Goal: Communication & Community: Answer question/provide support

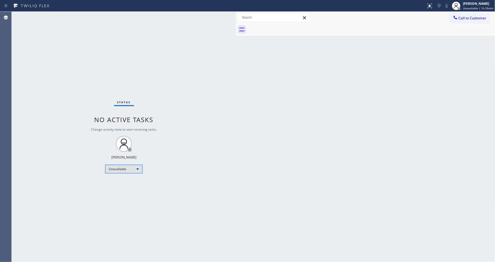
click at [118, 170] on div "Unavailable" at bounding box center [123, 169] width 37 height 8
click at [119, 183] on li "Available" at bounding box center [124, 183] width 36 height 6
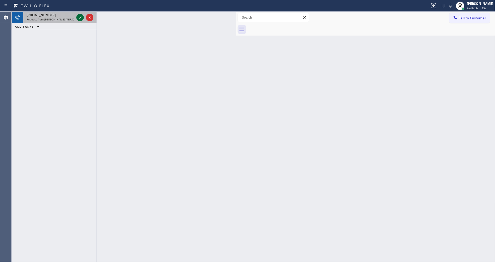
click at [81, 18] on icon at bounding box center [80, 17] width 6 height 6
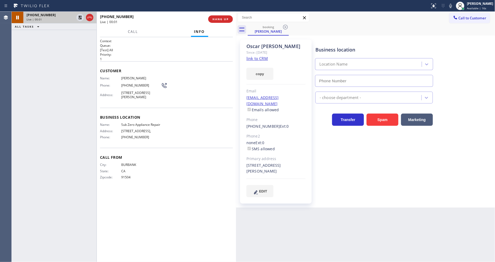
type input "[PHONE_NUMBER]"
click at [251, 58] on link "link to CRM" at bounding box center [257, 58] width 21 height 5
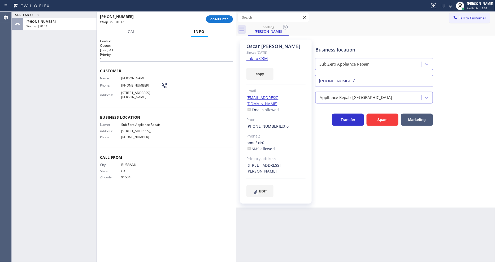
click at [258, 59] on link "link to CRM" at bounding box center [257, 58] width 21 height 5
click at [225, 17] on span "COMPLETE" at bounding box center [219, 19] width 18 height 4
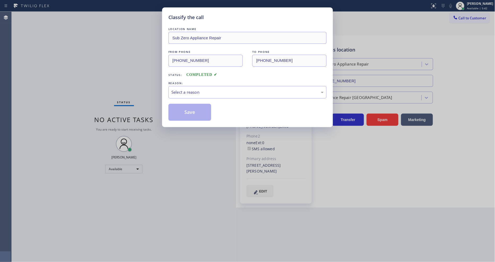
click at [189, 94] on div "Select a reason" at bounding box center [247, 92] width 158 height 12
click at [188, 109] on button "Save" at bounding box center [189, 112] width 43 height 17
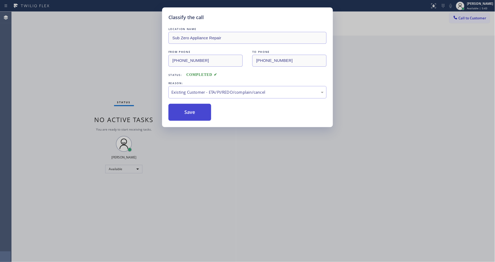
click at [188, 109] on button "Save" at bounding box center [189, 112] width 43 height 17
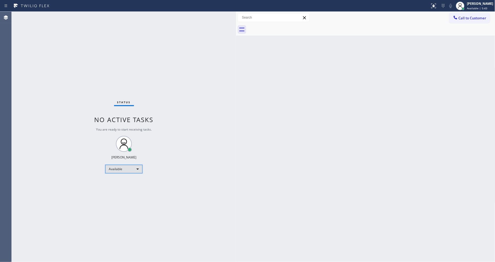
click at [127, 168] on div "Available" at bounding box center [123, 169] width 37 height 8
click at [122, 190] on li "Unavailable" at bounding box center [124, 190] width 36 height 6
click at [460, 20] on button "Call to Customer" at bounding box center [469, 18] width 41 height 10
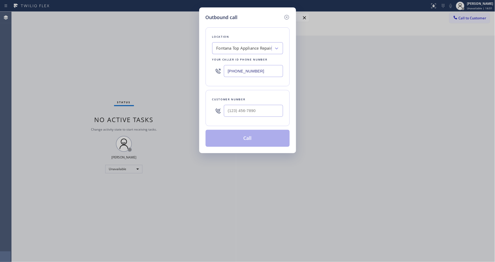
click at [240, 48] on div "Fontana Top Appliance Repair" at bounding box center [245, 48] width 56 height 6
paste input "AR B2B SMS"
type input "AR B2B SMS"
click at [231, 60] on div "4C.SMS Campaign AR B2B SMS" at bounding box center [247, 60] width 71 height 10
type input "[PHONE_NUMBER]"
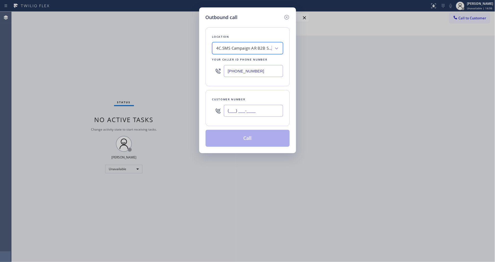
click at [239, 112] on input "(___) ___-____" at bounding box center [253, 111] width 59 height 12
paste input "323) 445-6510"
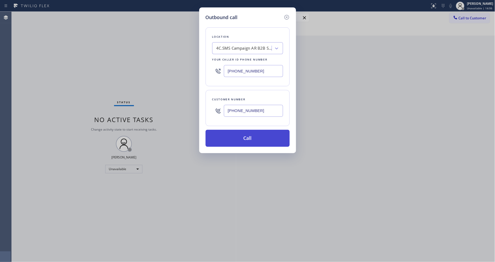
type input "[PHONE_NUMBER]"
click at [227, 140] on button "Call" at bounding box center [248, 138] width 84 height 17
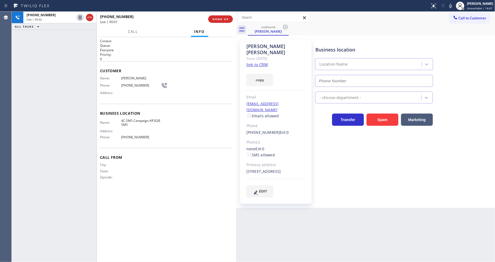
type input "[PHONE_NUMBER]"
click at [220, 17] on span "HANG UP" at bounding box center [221, 19] width 16 height 4
click at [219, 18] on span "HANG UP" at bounding box center [221, 19] width 16 height 4
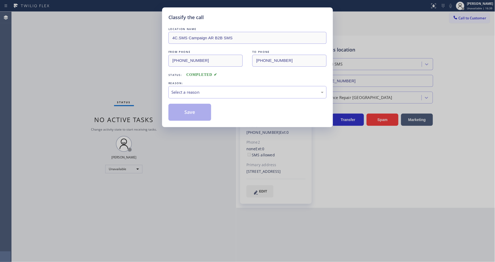
click at [188, 89] on div "Select a reason" at bounding box center [247, 92] width 152 height 6
click at [187, 107] on button "Save" at bounding box center [189, 112] width 43 height 17
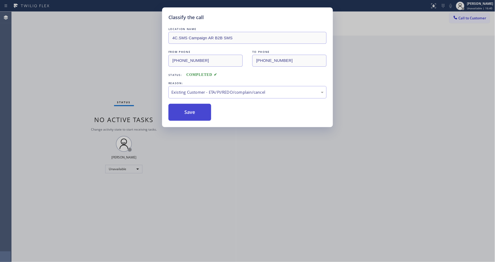
click at [187, 107] on button "Save" at bounding box center [189, 112] width 43 height 17
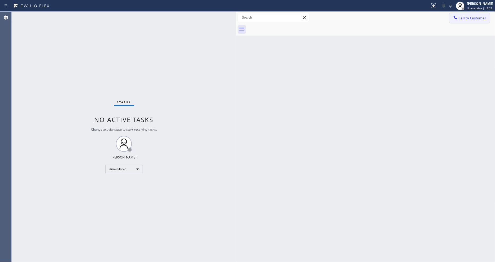
click at [457, 20] on div at bounding box center [455, 18] width 6 height 6
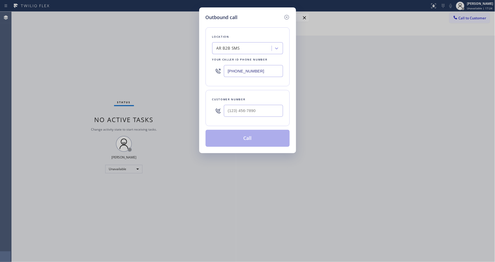
click at [234, 47] on div "AR B2B SMS" at bounding box center [228, 48] width 23 height 6
paste input "Viking Repair Service ([GEOGRAPHIC_DATA], Google Ads)"
type input "Viking Repair Service ([GEOGRAPHIC_DATA], Google Ads)"
click at [287, 15] on icon at bounding box center [286, 17] width 5 height 5
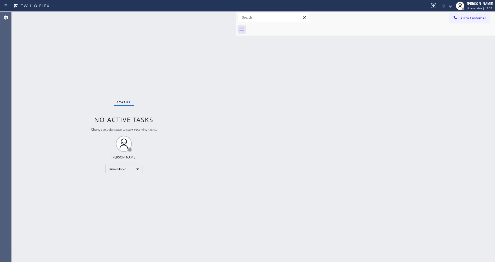
scroll to position [0, 0]
click at [482, 7] on span "Unavailable | 21:56" at bounding box center [479, 8] width 25 height 4
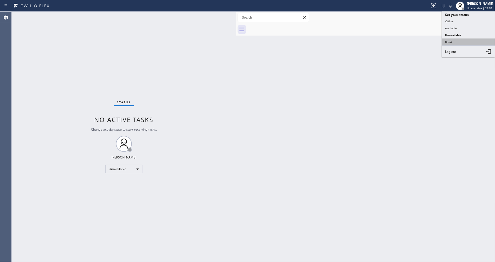
click at [463, 43] on button "Break" at bounding box center [468, 41] width 53 height 7
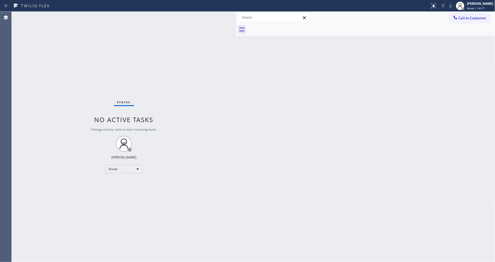
click at [243, 170] on div "Back to Dashboard Change Sender ID Customers Technicians Select a contact Outbo…" at bounding box center [365, 137] width 259 height 250
click at [464, 6] on icon at bounding box center [460, 6] width 6 height 6
click at [463, 34] on button "Unavailable" at bounding box center [468, 35] width 53 height 7
click at [464, 22] on button "Call to Customer" at bounding box center [469, 18] width 41 height 10
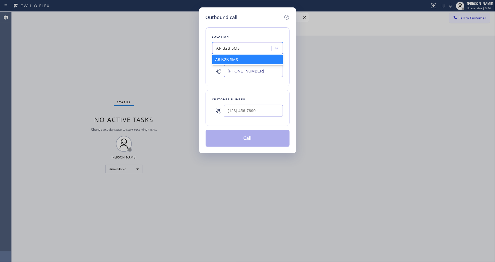
click at [233, 47] on div "AR B2B SMS" at bounding box center [228, 48] width 23 height 6
paste input "Viking Repair Service ([GEOGRAPHIC_DATA], Google Ads)"
type input "Viking Repair Service ([GEOGRAPHIC_DATA], Google Ads)"
click at [231, 59] on div "4B2.Paid Viking Repair Service ([GEOGRAPHIC_DATA], Google Ads)" at bounding box center [247, 62] width 71 height 15
type input "[PHONE_NUMBER]"
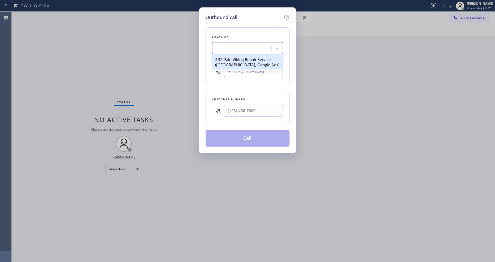
scroll to position [0, 1]
click at [243, 109] on input "(___) ___-____" at bounding box center [253, 111] width 59 height 12
paste input "857) 264-7190"
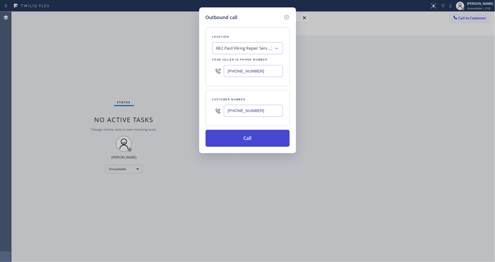
type input "[PHONE_NUMBER]"
click at [236, 141] on button "Call" at bounding box center [248, 138] width 84 height 17
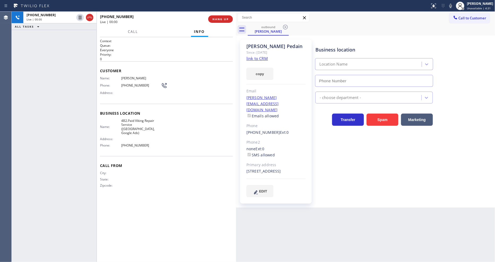
type input "[PHONE_NUMBER]"
click at [213, 16] on button "HANG UP" at bounding box center [220, 18] width 25 height 7
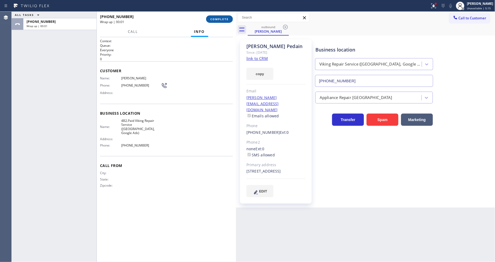
click at [222, 21] on button "COMPLETE" at bounding box center [219, 18] width 27 height 7
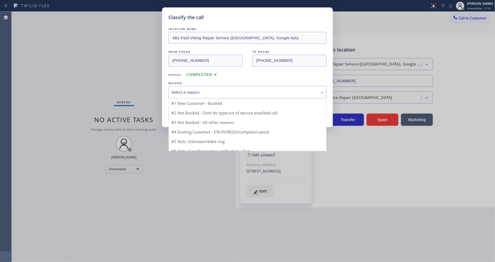
click at [189, 90] on div "Select a reason" at bounding box center [247, 92] width 152 height 6
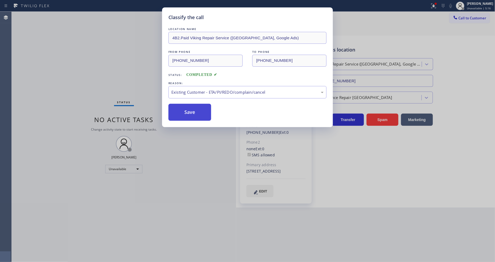
drag, startPoint x: 187, startPoint y: 122, endPoint x: 186, endPoint y: 113, distance: 9.1
click at [186, 113] on button "Save" at bounding box center [189, 112] width 43 height 17
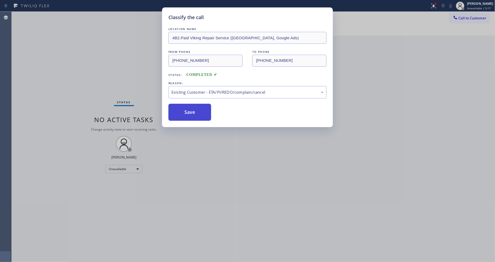
click at [186, 113] on button "Save" at bounding box center [189, 112] width 43 height 17
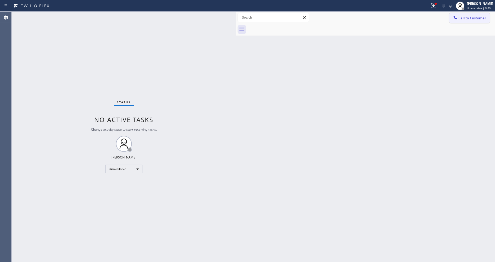
click at [460, 19] on span "Call to Customer" at bounding box center [473, 18] width 28 height 5
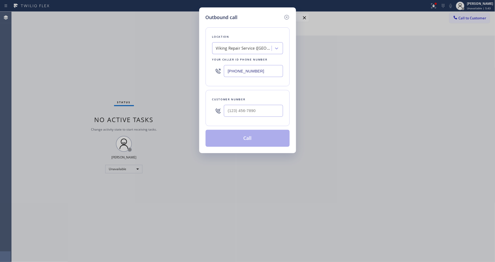
click at [254, 51] on div "Viking Repair Service ([GEOGRAPHIC_DATA], Google Ads)" at bounding box center [247, 48] width 71 height 12
paste input "Blue Moon Electrical"
type input "Blue Moon Electrical"
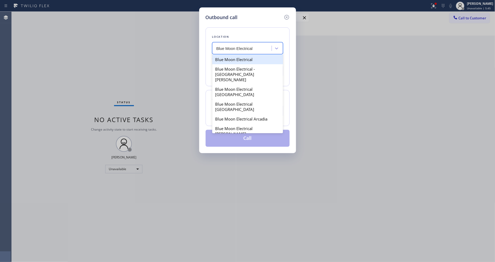
click at [233, 59] on div "Blue Moon Electrical" at bounding box center [247, 60] width 71 height 10
type input "[PHONE_NUMBER]"
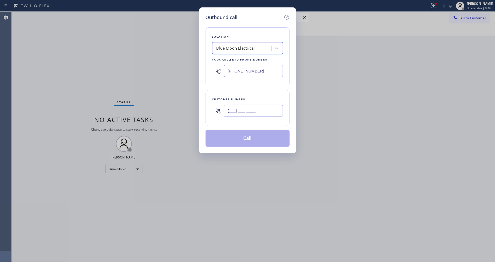
click at [246, 113] on input "(___) ___-____" at bounding box center [253, 111] width 59 height 12
paste input "714) 809-3154"
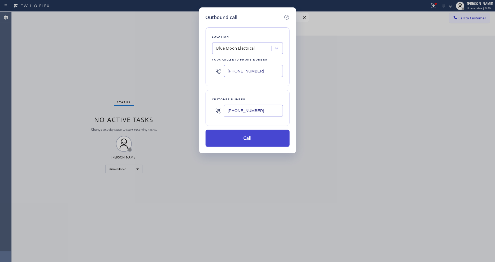
type input "[PHONE_NUMBER]"
click at [229, 139] on button "Call" at bounding box center [248, 138] width 84 height 17
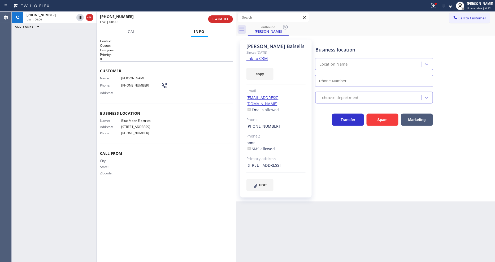
type input "[PHONE_NUMBER]"
click at [219, 20] on span "HANG UP" at bounding box center [221, 19] width 16 height 4
click at [219, 21] on span "HANG UP" at bounding box center [221, 19] width 16 height 4
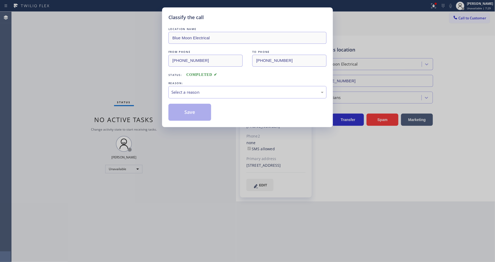
click at [190, 89] on div "Select a reason" at bounding box center [247, 92] width 152 height 6
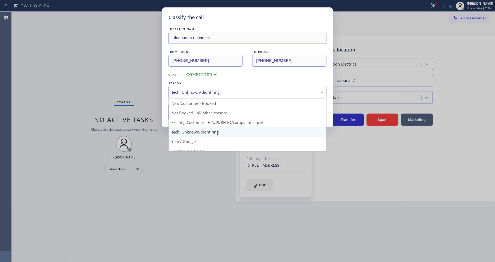
click at [204, 94] on div "Tech, Unknown/didnt ring" at bounding box center [247, 92] width 158 height 12
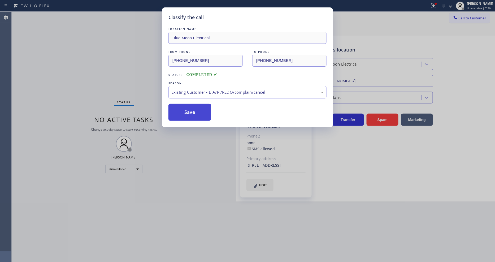
click at [197, 111] on button "Save" at bounding box center [189, 112] width 43 height 17
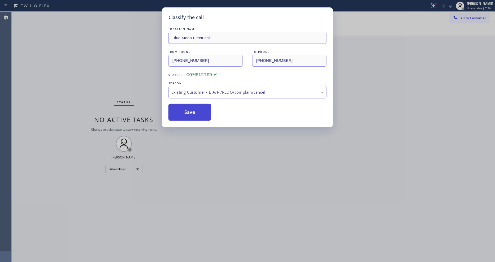
click at [197, 111] on button "Save" at bounding box center [189, 112] width 43 height 17
drag, startPoint x: 197, startPoint y: 111, endPoint x: 197, endPoint y: 12, distance: 99.0
click at [197, 110] on button "Save" at bounding box center [189, 112] width 43 height 17
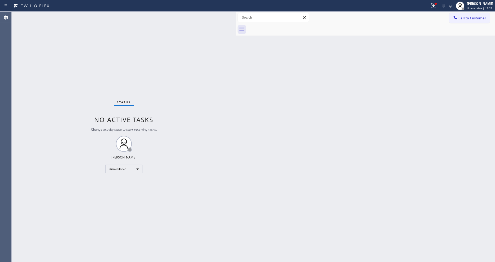
drag, startPoint x: 470, startPoint y: 20, endPoint x: 403, endPoint y: 21, distance: 67.4
click at [470, 20] on button "Call to Customer" at bounding box center [469, 18] width 41 height 10
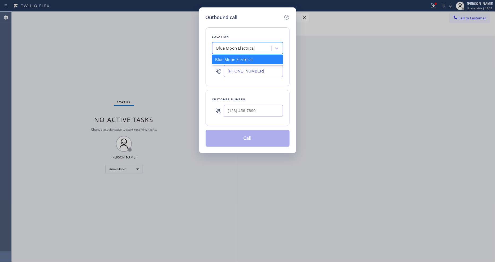
click at [226, 49] on div "Blue Moon Electrical" at bounding box center [236, 48] width 38 height 6
paste input "Corona Del Mar Viking Repair"
type input "Corona Del Mar Viking Repair"
click at [228, 57] on div "Corona Del Mar Viking Repair" at bounding box center [247, 60] width 71 height 10
type input "[PHONE_NUMBER]"
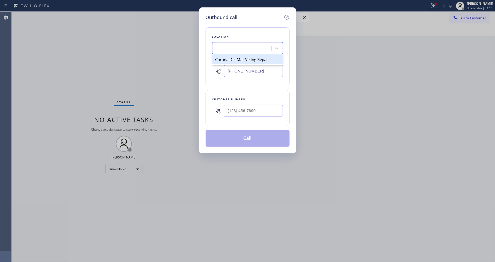
scroll to position [0, 1]
click at [232, 109] on input "(___) ___-____" at bounding box center [253, 111] width 59 height 12
paste input "619) 706-8860"
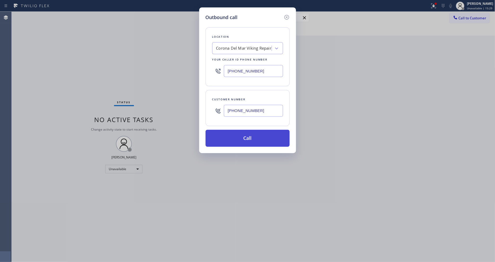
type input "[PHONE_NUMBER]"
drag, startPoint x: 223, startPoint y: 134, endPoint x: 200, endPoint y: 192, distance: 62.8
click at [223, 134] on button "Call" at bounding box center [248, 138] width 84 height 17
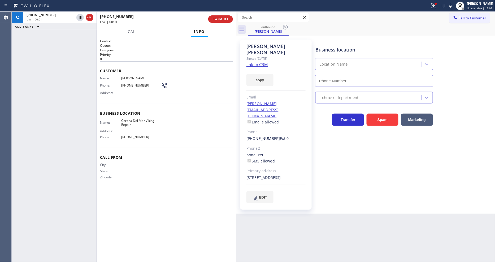
type input "[PHONE_NUMBER]"
click at [214, 18] on span "HANG UP" at bounding box center [221, 19] width 16 height 4
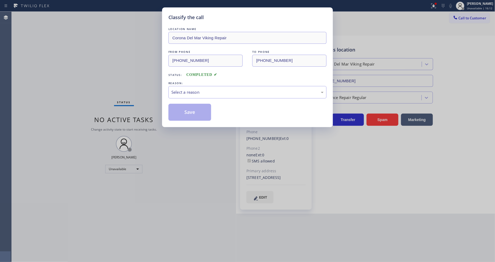
click at [137, 85] on div "Classify the call LOCATION NAME Corona Del Mar Viking Repair FROM PHONE [PHONE_…" at bounding box center [247, 131] width 495 height 262
click at [190, 91] on div "Select a reason" at bounding box center [247, 92] width 152 height 6
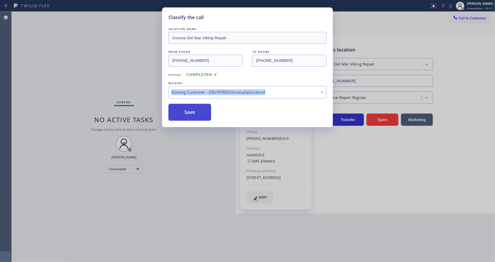
click at [186, 111] on button "Save" at bounding box center [189, 112] width 43 height 17
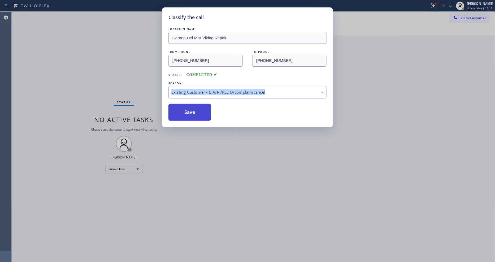
click at [186, 111] on button "Save" at bounding box center [189, 112] width 43 height 17
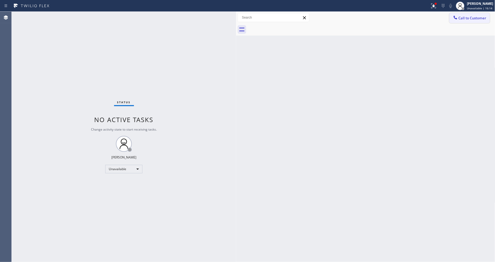
click at [477, 18] on span "Call to Customer" at bounding box center [473, 18] width 28 height 5
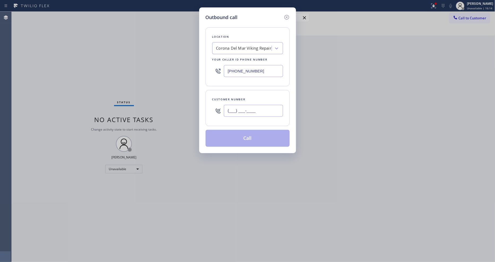
click at [249, 109] on input "(___) ___-____" at bounding box center [253, 111] width 59 height 12
paste input "619) 706-8860"
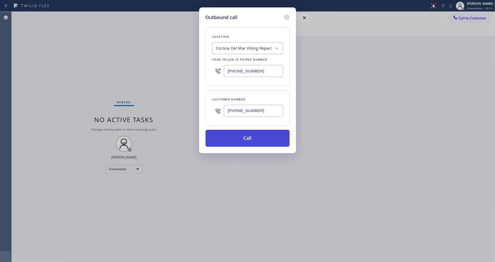
type input "[PHONE_NUMBER]"
click at [240, 135] on button "Call" at bounding box center [248, 138] width 84 height 17
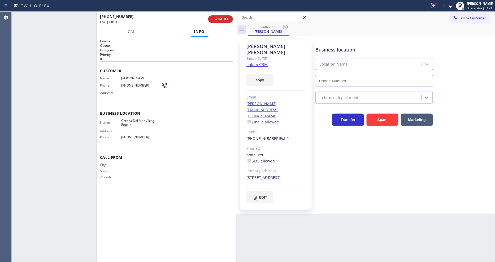
type input "[PHONE_NUMBER]"
click at [224, 19] on span "HANG UP" at bounding box center [221, 19] width 16 height 4
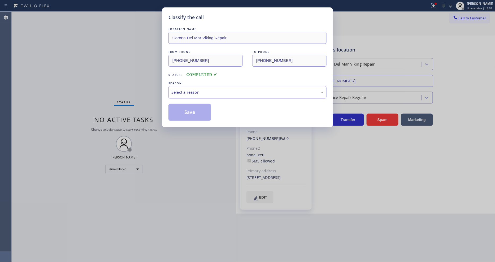
click at [218, 89] on div "Select a reason" at bounding box center [247, 92] width 152 height 6
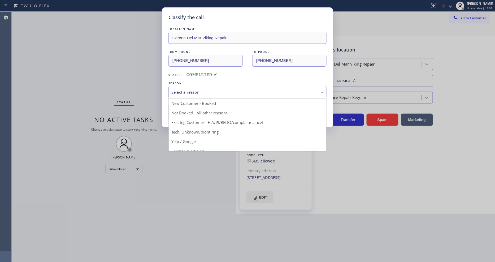
drag, startPoint x: 195, startPoint y: 124, endPoint x: 196, endPoint y: 115, distance: 8.9
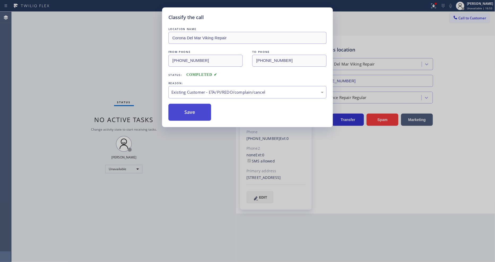
click at [197, 109] on button "Save" at bounding box center [189, 112] width 43 height 17
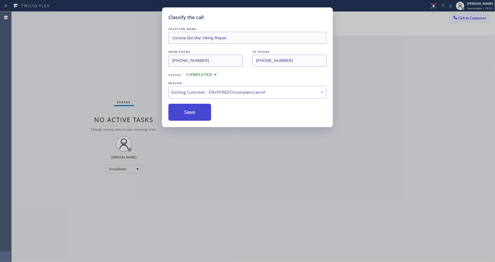
click at [197, 109] on button "Save" at bounding box center [189, 112] width 43 height 17
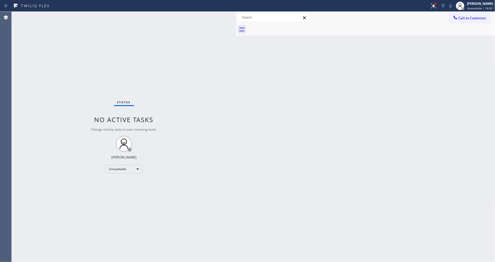
click at [67, 14] on div "Status No active tasks Change activity state to start receiving tasks. [PERSON_…" at bounding box center [124, 137] width 224 height 250
click at [376, 176] on div "Back to Dashboard Change Sender ID Customers Technicians Select a contact Outbo…" at bounding box center [365, 137] width 259 height 250
click at [404, 138] on div "Back to Dashboard Change Sender ID Customers Technicians Select a contact Outbo…" at bounding box center [365, 137] width 259 height 250
click at [434, 6] on icon at bounding box center [434, 6] width 6 height 6
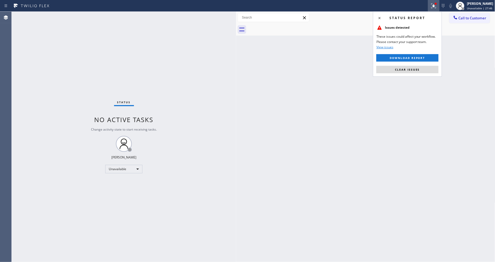
drag, startPoint x: 422, startPoint y: 71, endPoint x: 439, endPoint y: 64, distance: 17.8
click at [421, 71] on button "Clear issues" at bounding box center [408, 69] width 62 height 7
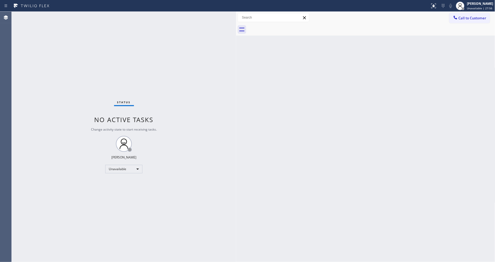
click at [376, 168] on div "Back to Dashboard Change Sender ID Customers Technicians Select a contact Outbo…" at bounding box center [365, 137] width 259 height 250
click at [481, 4] on div "[PERSON_NAME]" at bounding box center [480, 3] width 26 height 5
click at [464, 28] on button "Available" at bounding box center [468, 28] width 53 height 7
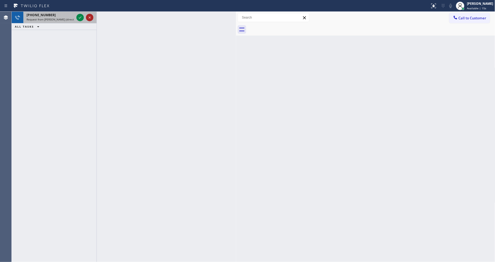
drag, startPoint x: 81, startPoint y: 15, endPoint x: 89, endPoint y: 19, distance: 8.8
click at [81, 15] on icon at bounding box center [80, 17] width 6 height 6
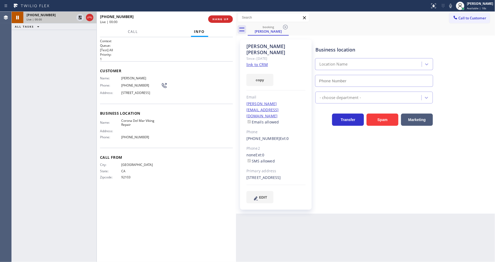
type input "[PHONE_NUMBER]"
click at [219, 15] on div "[PHONE_NUMBER] Live | 03:04 HANG UP" at bounding box center [166, 19] width 133 height 14
click at [220, 20] on span "HANG UP" at bounding box center [221, 19] width 16 height 4
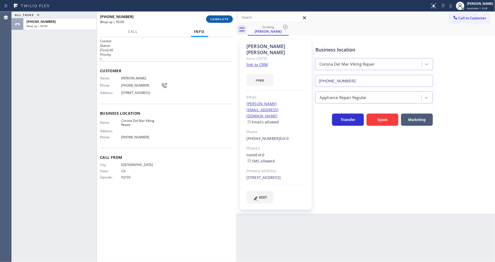
click at [220, 18] on span "COMPLETE" at bounding box center [219, 19] width 18 height 4
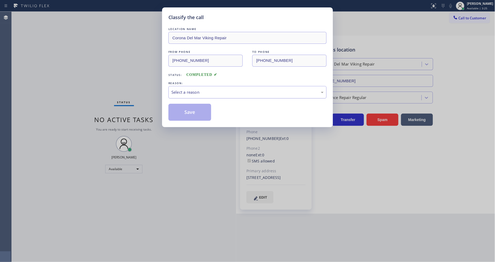
click at [204, 93] on div "Select a reason" at bounding box center [247, 92] width 152 height 6
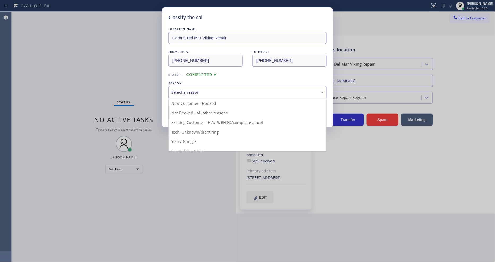
drag, startPoint x: 195, startPoint y: 120, endPoint x: 230, endPoint y: 113, distance: 35.8
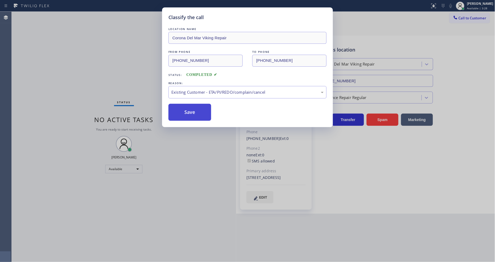
click at [203, 108] on button "Save" at bounding box center [189, 112] width 43 height 17
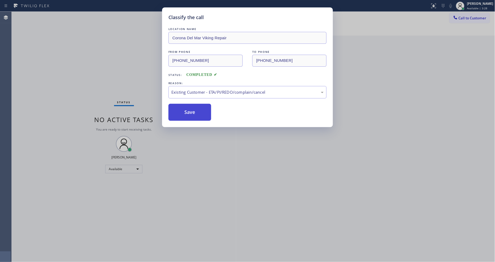
click at [203, 108] on button "Save" at bounding box center [189, 112] width 43 height 17
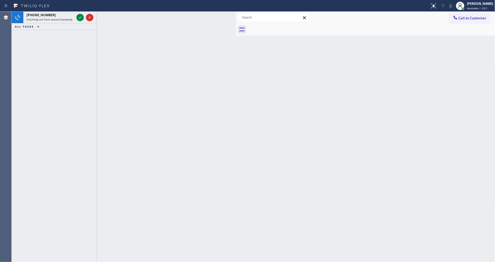
drag, startPoint x: 477, startPoint y: 7, endPoint x: 466, endPoint y: 32, distance: 26.9
click at [477, 7] on span "Available | 3:51" at bounding box center [477, 8] width 20 height 4
click at [463, 36] on button "Unavailable" at bounding box center [468, 35] width 53 height 7
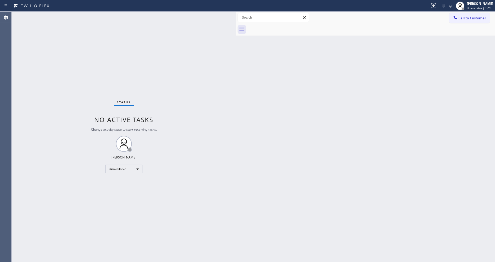
click at [136, 9] on div at bounding box center [215, 6] width 426 height 8
click at [137, 18] on div "Status No active tasks Change activity state to start receiving tasks. [PERSON_…" at bounding box center [124, 137] width 224 height 250
click at [115, 171] on div "Unavailable" at bounding box center [123, 169] width 37 height 8
click at [116, 183] on li "Available" at bounding box center [124, 183] width 36 height 6
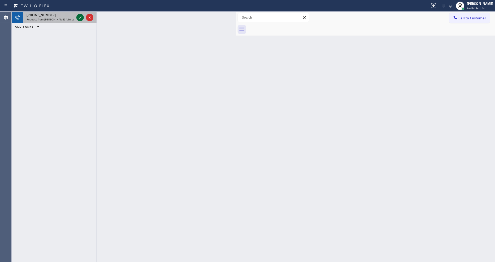
click at [81, 18] on icon at bounding box center [80, 17] width 6 height 6
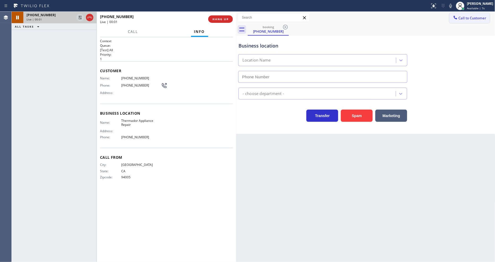
type input "[PHONE_NUMBER]"
click at [454, 4] on icon at bounding box center [451, 6] width 6 height 6
click at [454, 5] on icon at bounding box center [451, 6] width 6 height 6
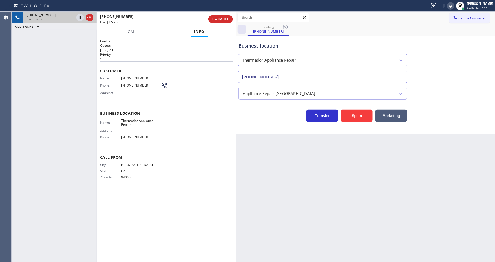
click at [454, 4] on icon at bounding box center [451, 6] width 6 height 6
click at [454, 3] on icon at bounding box center [451, 6] width 6 height 6
click at [466, 6] on div at bounding box center [461, 6] width 12 height 12
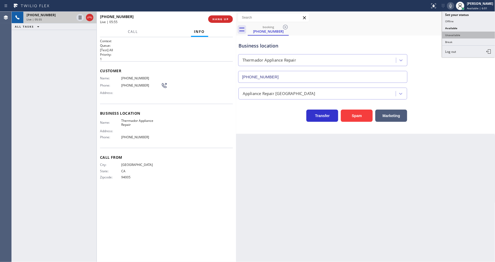
click at [461, 35] on button "Unavailable" at bounding box center [468, 35] width 53 height 7
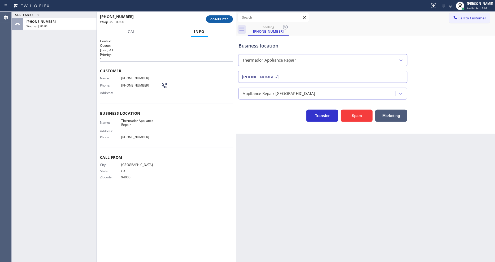
click at [224, 18] on span "COMPLETE" at bounding box center [219, 19] width 18 height 4
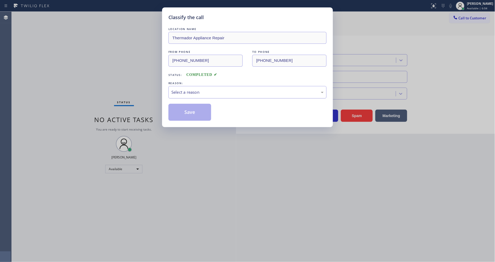
click at [192, 91] on div "Select a reason" at bounding box center [247, 92] width 152 height 6
click at [192, 107] on button "Save" at bounding box center [189, 112] width 43 height 17
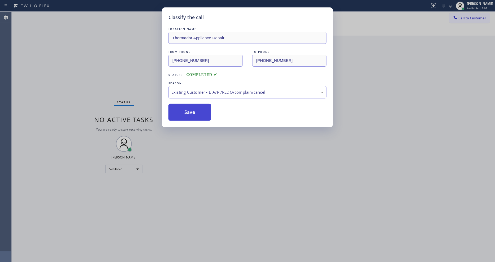
click at [192, 107] on button "Save" at bounding box center [189, 112] width 43 height 17
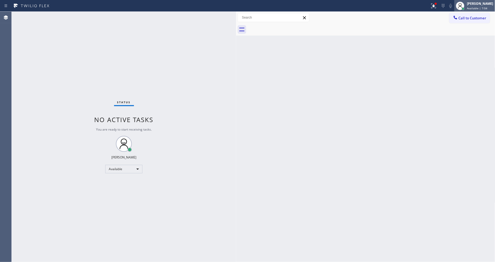
click at [465, 7] on div at bounding box center [463, 9] width 4 height 4
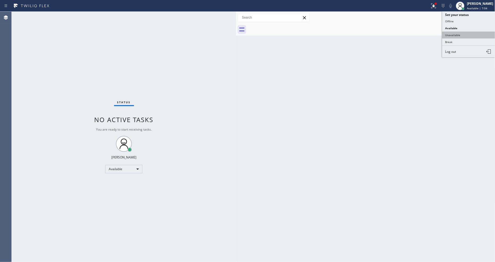
click at [455, 34] on button "Unavailable" at bounding box center [468, 35] width 53 height 7
click at [461, 17] on span "Call to Customer" at bounding box center [473, 18] width 28 height 5
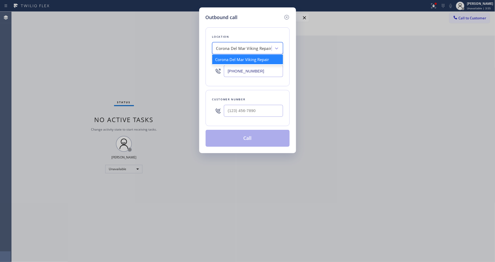
click at [235, 46] on div "Corona Del Mar Viking Repair" at bounding box center [243, 48] width 55 height 6
paste input "CookTop Repair"
type input "CookTop Repair"
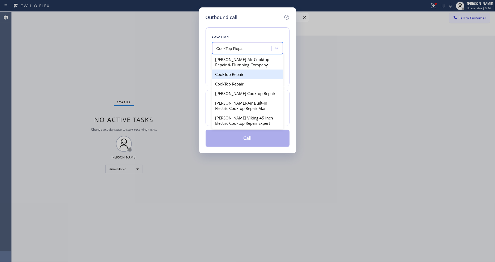
click at [237, 75] on div "CookTop Repair" at bounding box center [247, 75] width 71 height 10
type input "[PHONE_NUMBER]"
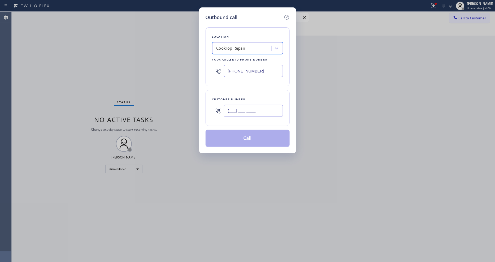
click at [234, 110] on input "(___) ___-____" at bounding box center [253, 111] width 59 height 12
paste input "310) 351-9450"
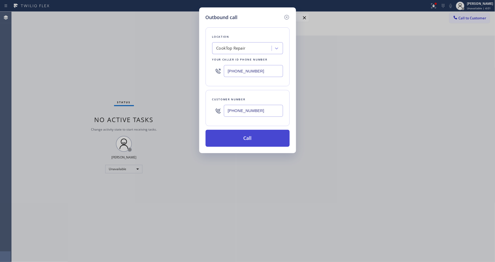
type input "[PHONE_NUMBER]"
click at [234, 139] on button "Call" at bounding box center [248, 138] width 84 height 17
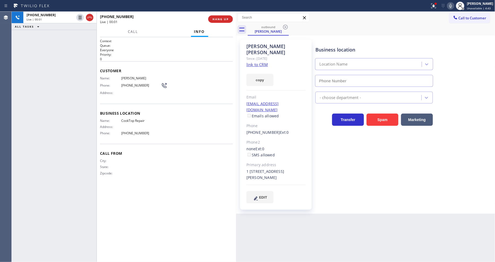
type input "[PHONE_NUMBER]"
click at [218, 16] on button "HANG UP" at bounding box center [220, 18] width 25 height 7
click at [218, 17] on button "HANG UP" at bounding box center [220, 18] width 25 height 7
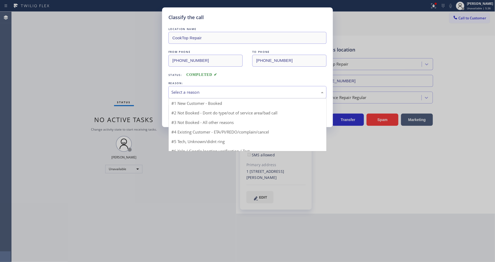
click at [202, 91] on div "Select a reason" at bounding box center [247, 92] width 152 height 6
drag, startPoint x: 191, startPoint y: 120, endPoint x: 195, endPoint y: 107, distance: 14.1
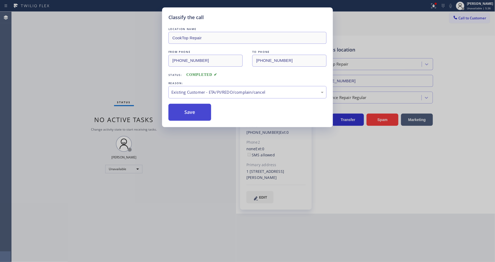
click at [195, 107] on button "Save" at bounding box center [189, 112] width 43 height 17
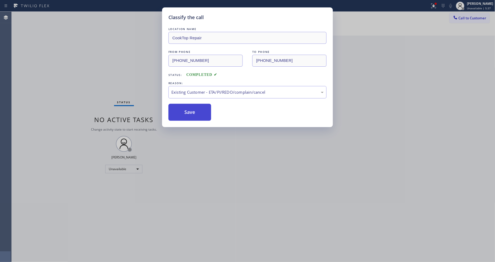
click at [195, 107] on button "Save" at bounding box center [189, 112] width 43 height 17
drag, startPoint x: 195, startPoint y: 107, endPoint x: 172, endPoint y: 248, distance: 143.3
click at [195, 106] on button "Save" at bounding box center [189, 112] width 43 height 17
